Goal: Find specific page/section

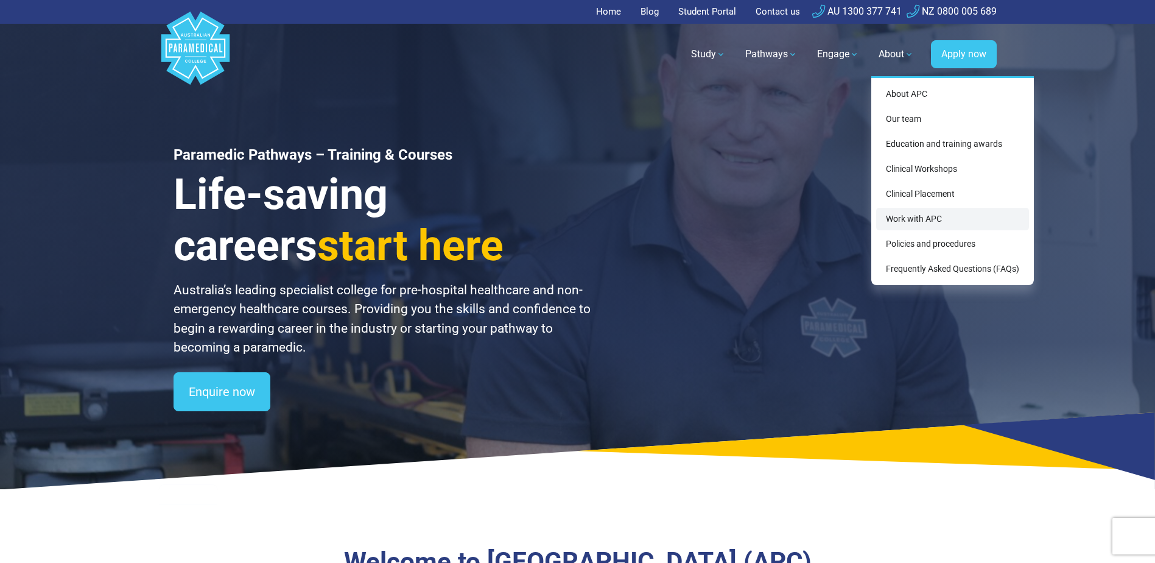
click at [920, 219] on link "Work with APC" at bounding box center [952, 219] width 153 height 23
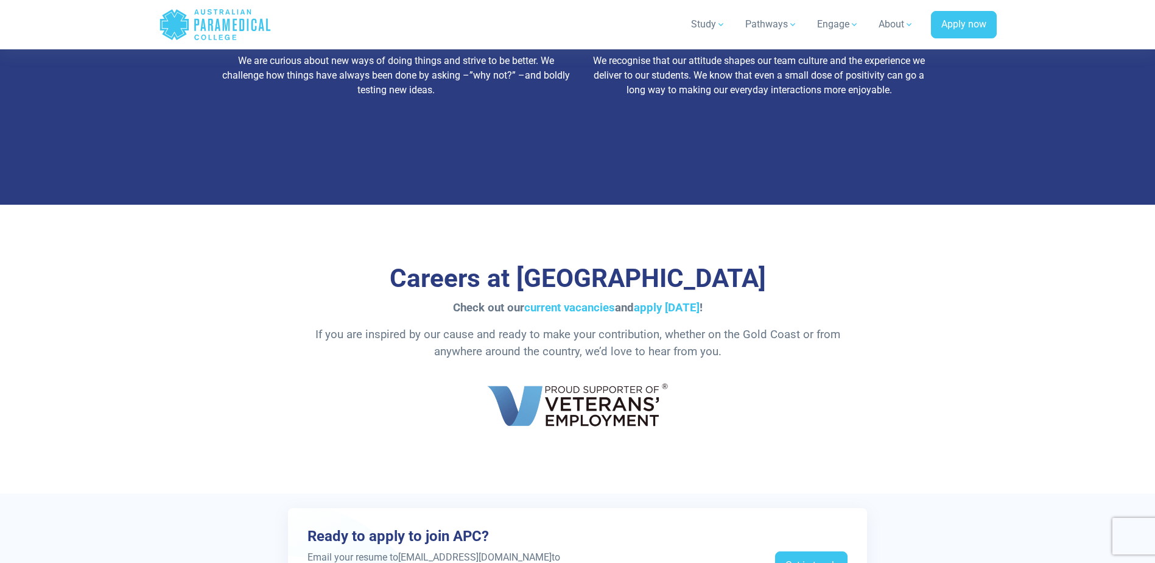
scroll to position [2010, 0]
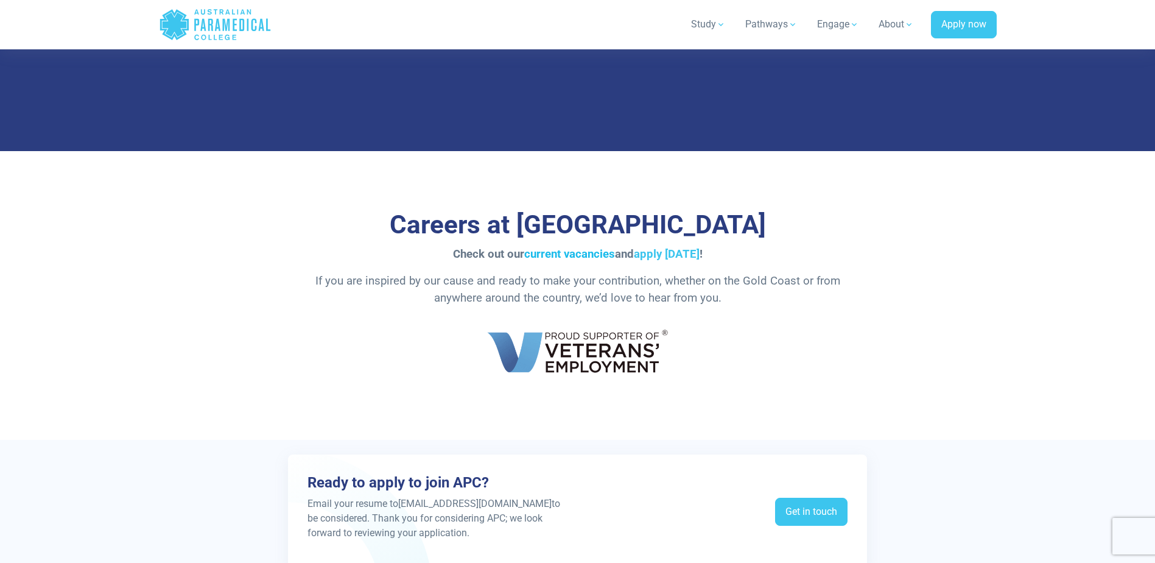
click at [575, 253] on link "current vacancies" at bounding box center [569, 253] width 91 height 13
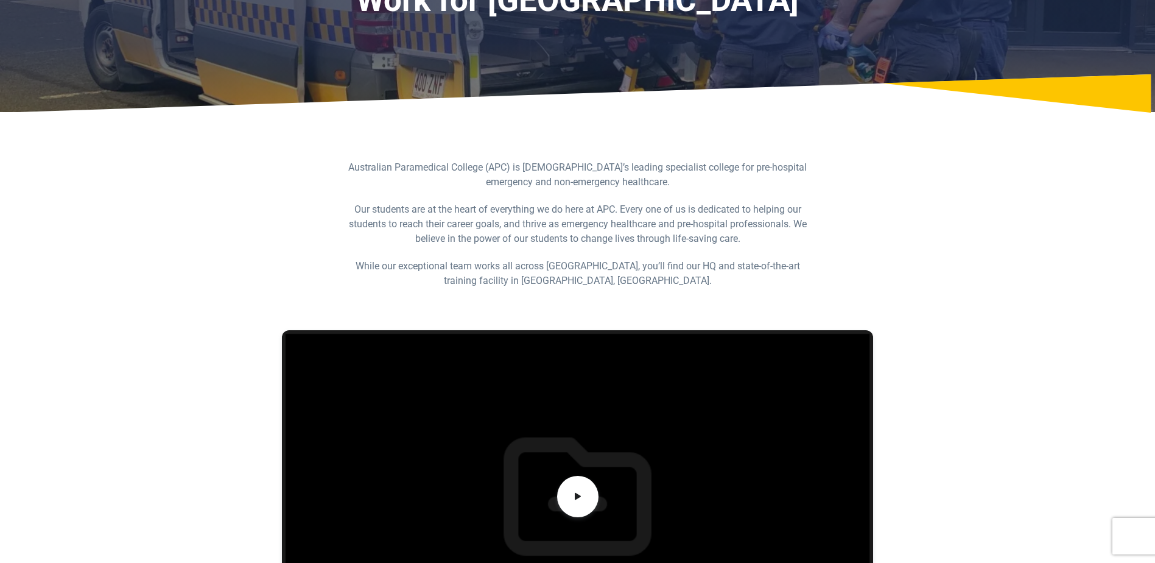
scroll to position [0, 0]
